Goal: Use online tool/utility: Use online tool/utility

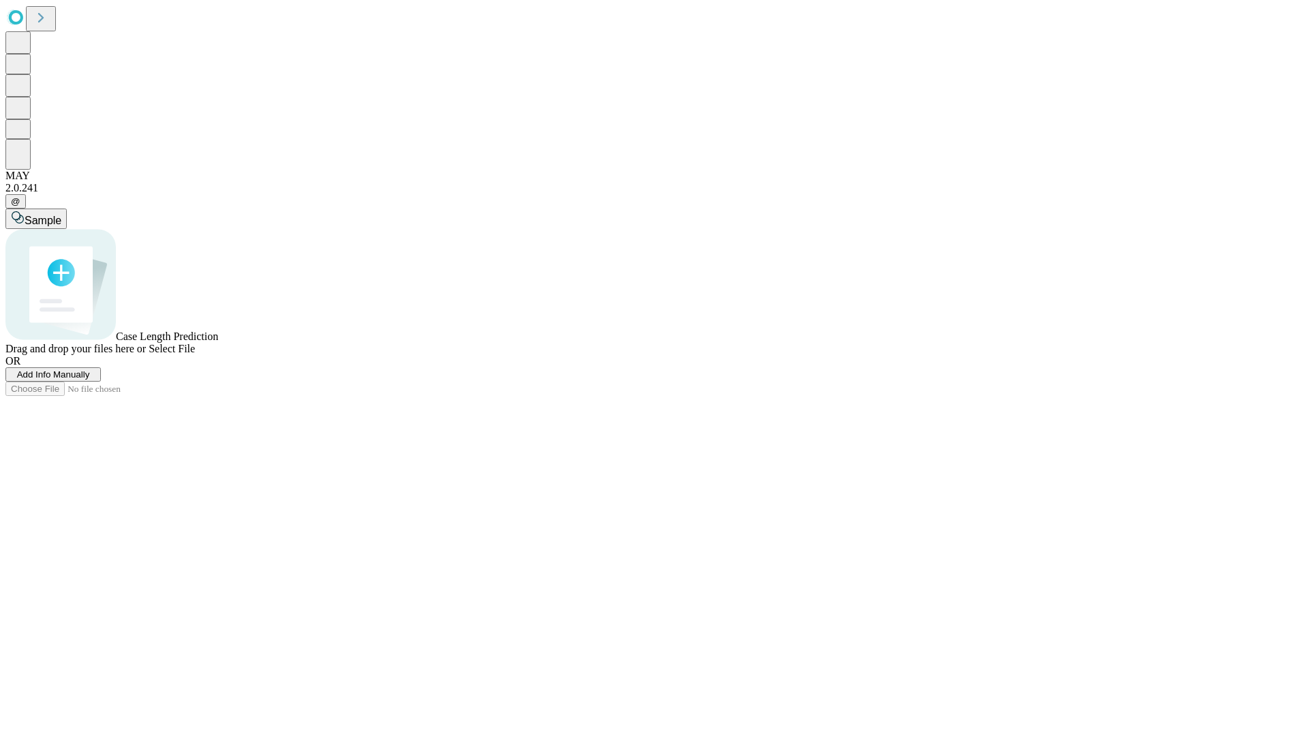
click at [90, 380] on span "Add Info Manually" at bounding box center [53, 374] width 73 height 10
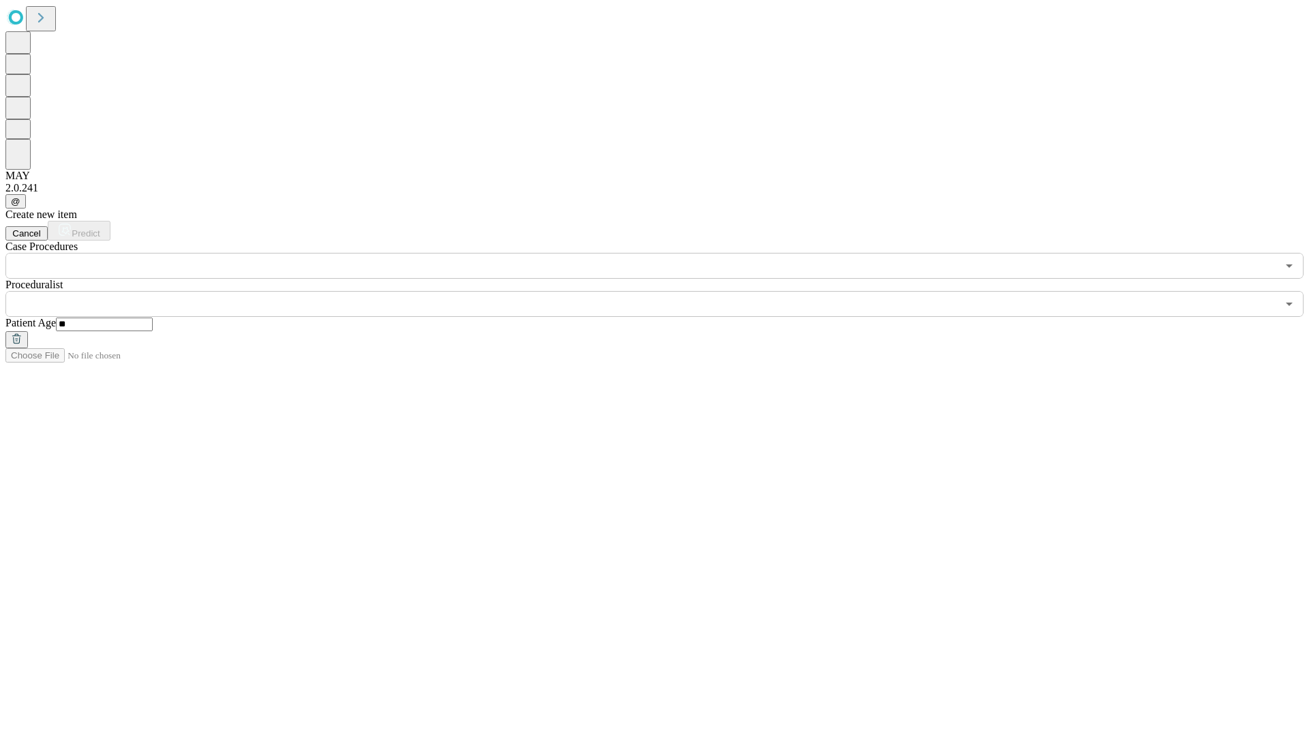
type input "**"
click at [664, 291] on input "text" at bounding box center [640, 304] width 1271 height 26
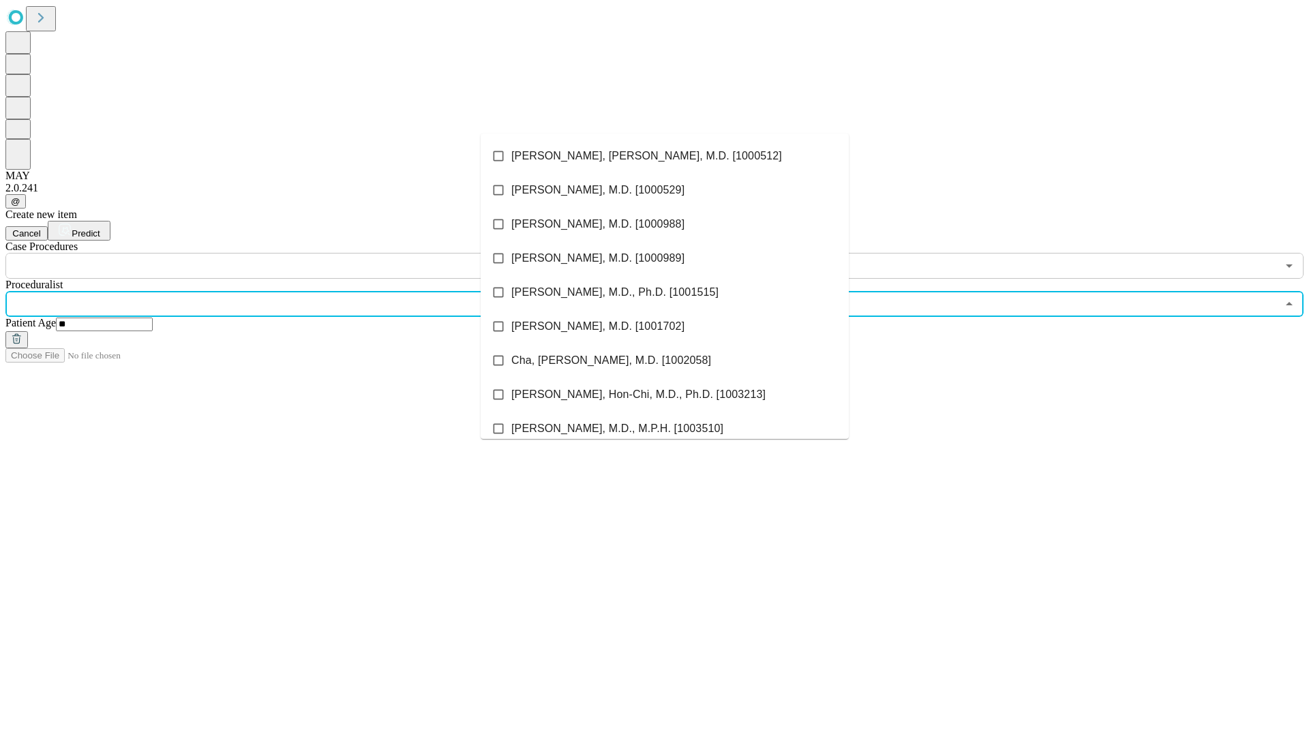
click at [665, 156] on li "[PERSON_NAME], [PERSON_NAME], M.D. [1000512]" at bounding box center [665, 156] width 368 height 34
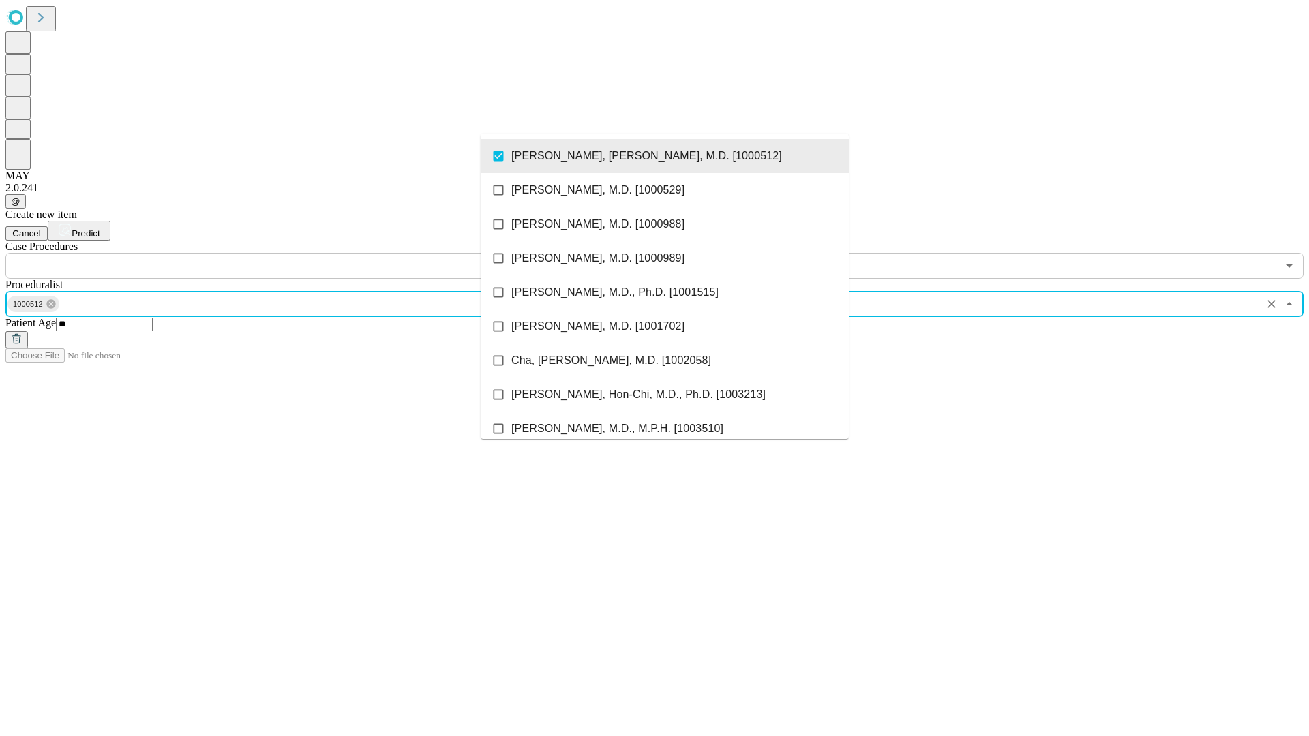
click at [286, 253] on input "text" at bounding box center [640, 266] width 1271 height 26
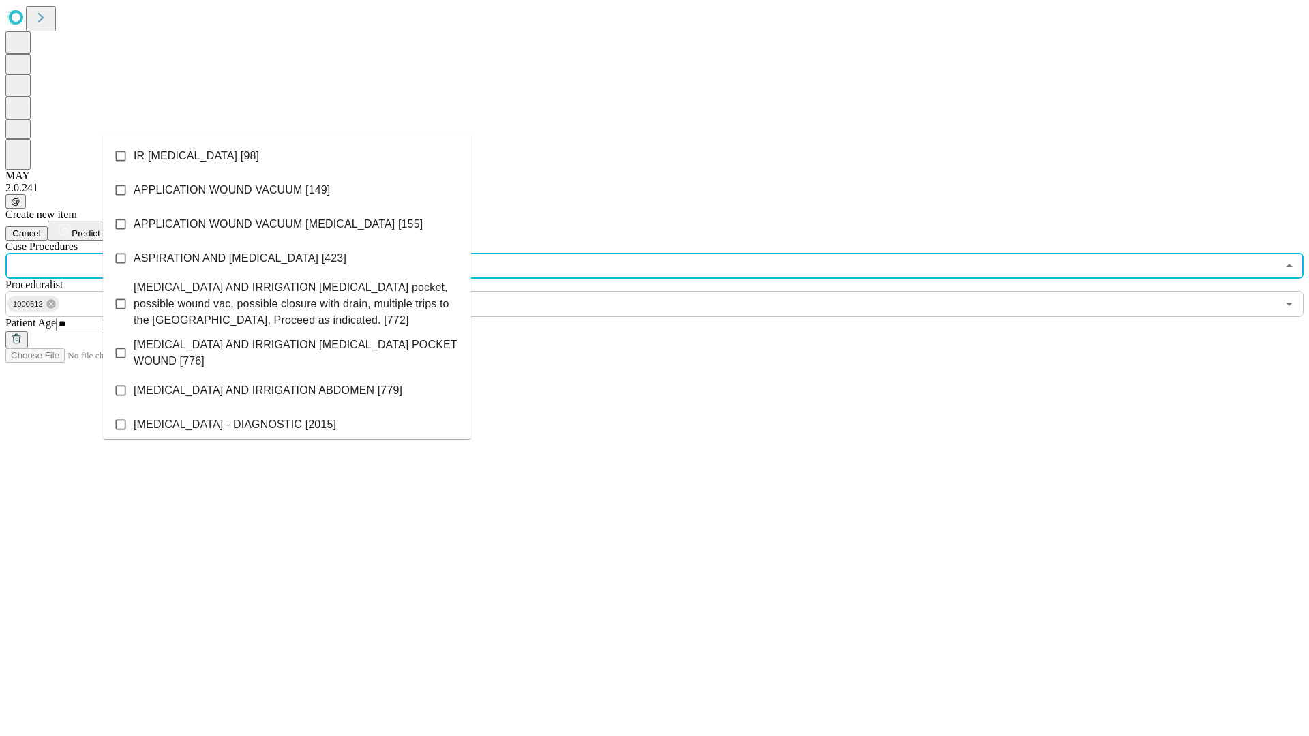
click at [287, 156] on li "IR [MEDICAL_DATA] [98]" at bounding box center [287, 156] width 368 height 34
click at [100, 228] on span "Predict" at bounding box center [86, 233] width 28 height 10
